Goal: Task Accomplishment & Management: Manage account settings

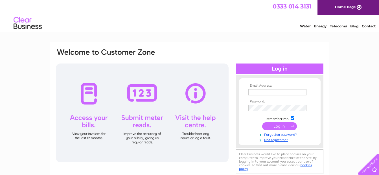
type input "colinmitchell@totalise.co.uk"
click at [282, 125] on input "submit" at bounding box center [279, 126] width 35 height 8
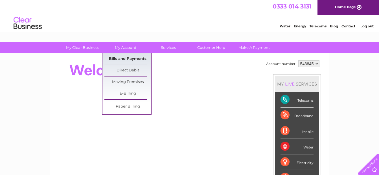
click at [126, 57] on link "Bills and Payments" at bounding box center [127, 58] width 47 height 11
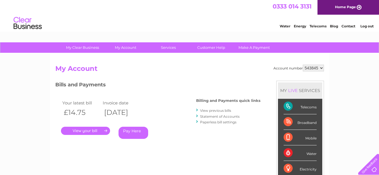
click at [216, 110] on link "View previous bills" at bounding box center [215, 110] width 31 height 4
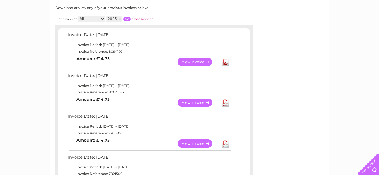
scroll to position [85, 0]
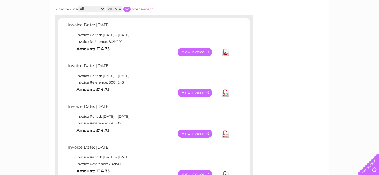
click at [193, 132] on link "View" at bounding box center [199, 134] width 42 height 8
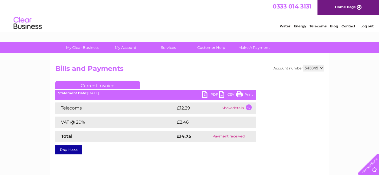
click at [204, 91] on ul "Current Invoice" at bounding box center [155, 86] width 200 height 10
click at [204, 93] on link "PDF" at bounding box center [210, 95] width 17 height 8
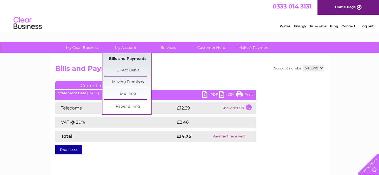
click at [138, 59] on link "Bills and Payments" at bounding box center [127, 58] width 47 height 11
click at [139, 58] on link "Bills and Payments" at bounding box center [127, 58] width 47 height 11
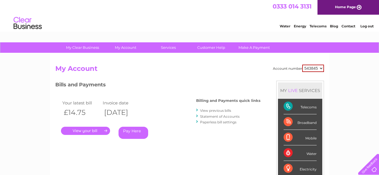
click at [212, 110] on link "View previous bills" at bounding box center [215, 110] width 31 height 4
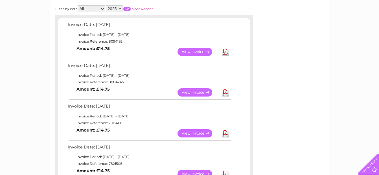
scroll to position [85, 0]
click at [193, 94] on link "View" at bounding box center [199, 93] width 42 height 8
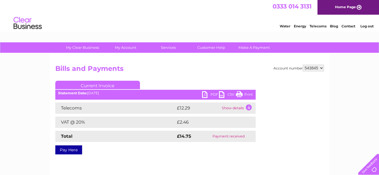
click at [208, 93] on link "PDF" at bounding box center [210, 95] width 17 height 8
click at [367, 24] on link "Log out" at bounding box center [367, 26] width 13 height 4
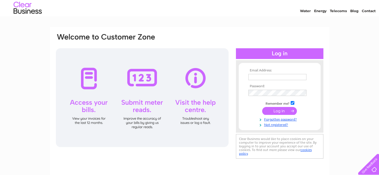
scroll to position [56, 0]
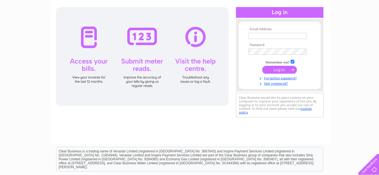
type input "[EMAIL_ADDRESS][DOMAIN_NAME]"
click at [279, 69] on input "submit" at bounding box center [279, 70] width 35 height 8
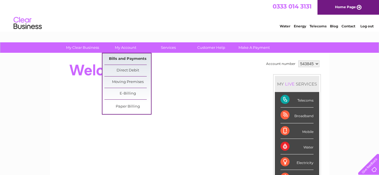
click at [128, 56] on link "Bills and Payments" at bounding box center [127, 58] width 47 height 11
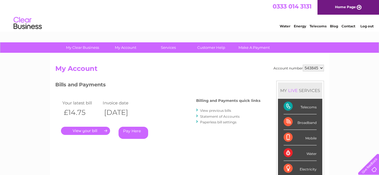
click at [218, 110] on link "View previous bills" at bounding box center [215, 110] width 31 height 4
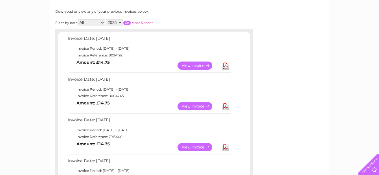
scroll to position [85, 0]
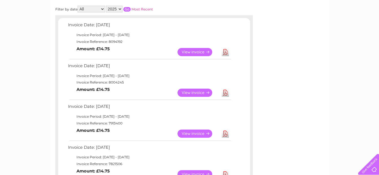
click at [195, 134] on link "View" at bounding box center [199, 134] width 42 height 8
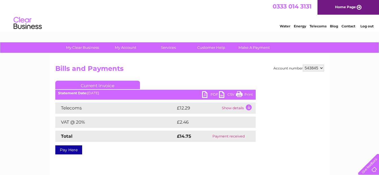
click at [204, 94] on link "PDF" at bounding box center [210, 95] width 17 height 8
click at [369, 24] on link "Log out" at bounding box center [367, 26] width 13 height 4
